Goal: Information Seeking & Learning: Learn about a topic

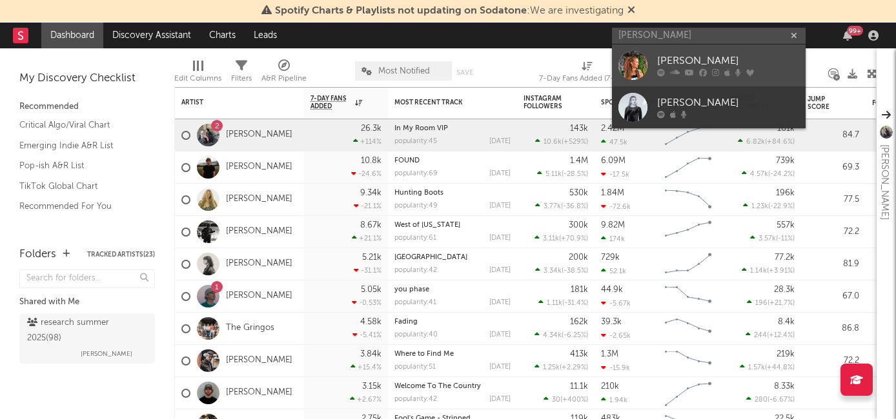
type input "[PERSON_NAME]"
click at [680, 64] on div "[PERSON_NAME]" at bounding box center [728, 61] width 142 height 15
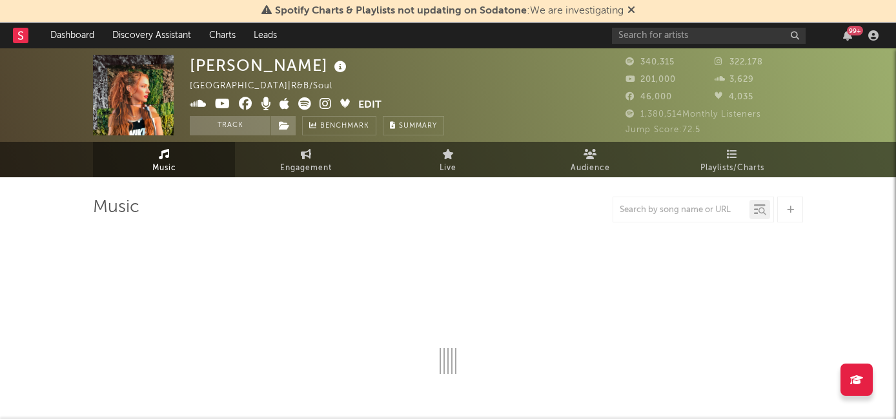
select select "6m"
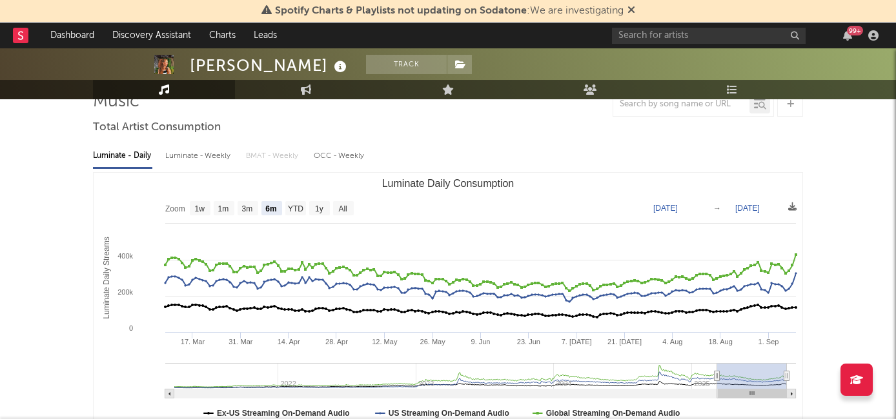
scroll to position [116, 0]
